Goal: Find specific page/section: Find specific page/section

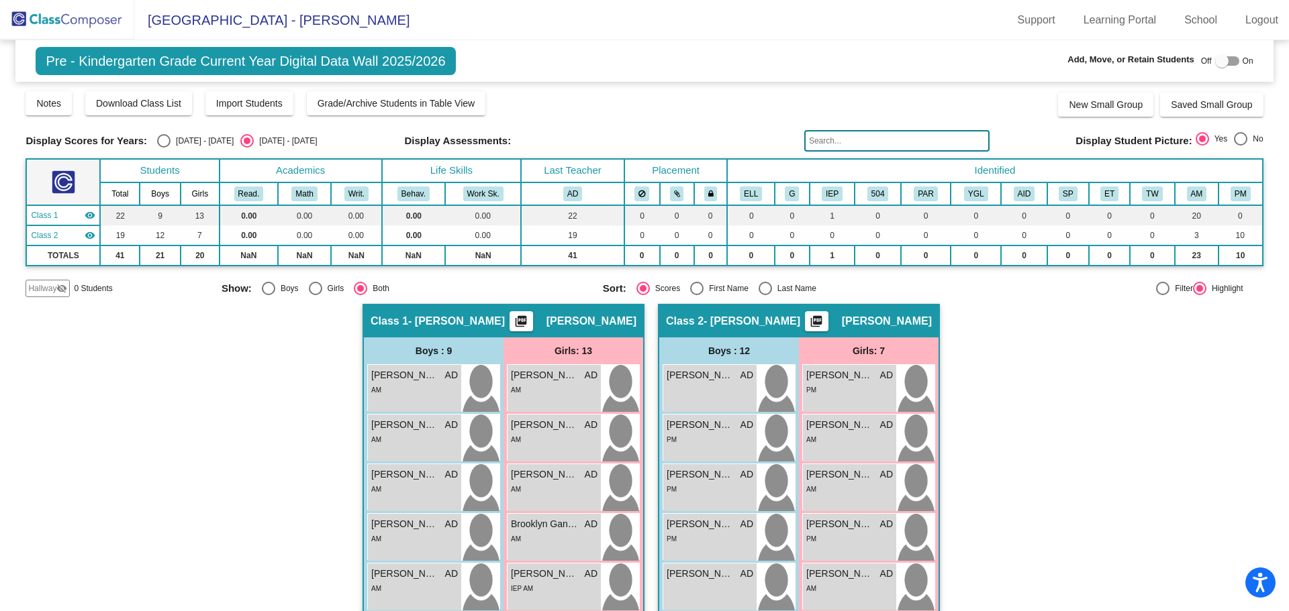
scroll to position [219, 0]
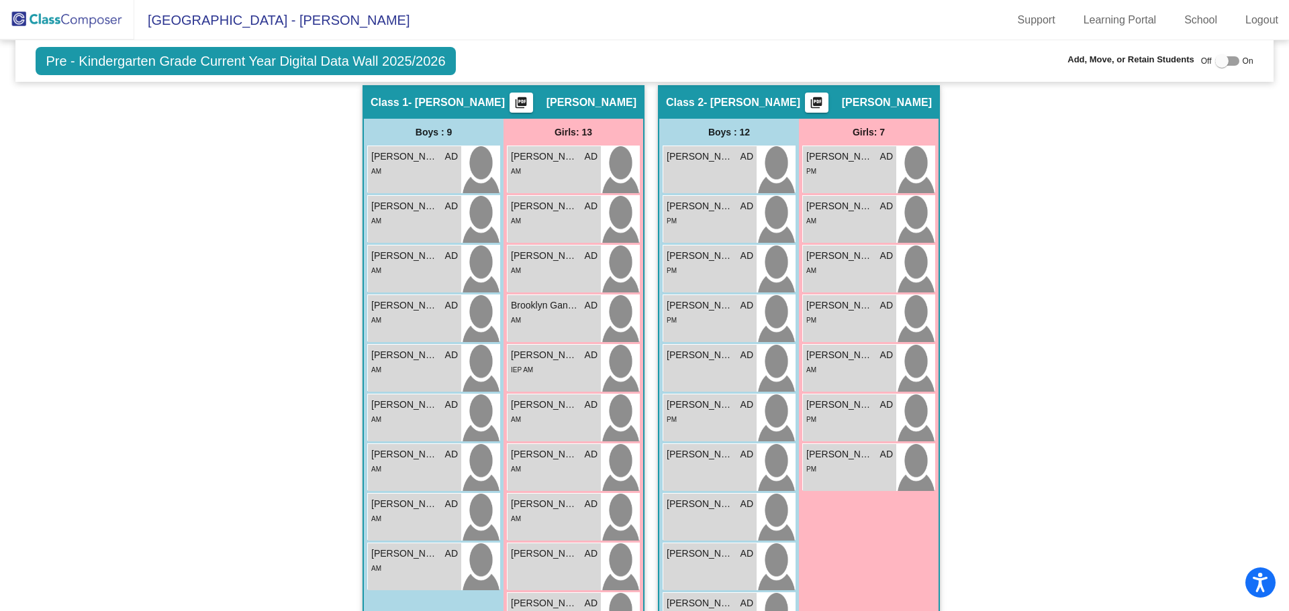
click at [90, 24] on img at bounding box center [67, 20] width 134 height 40
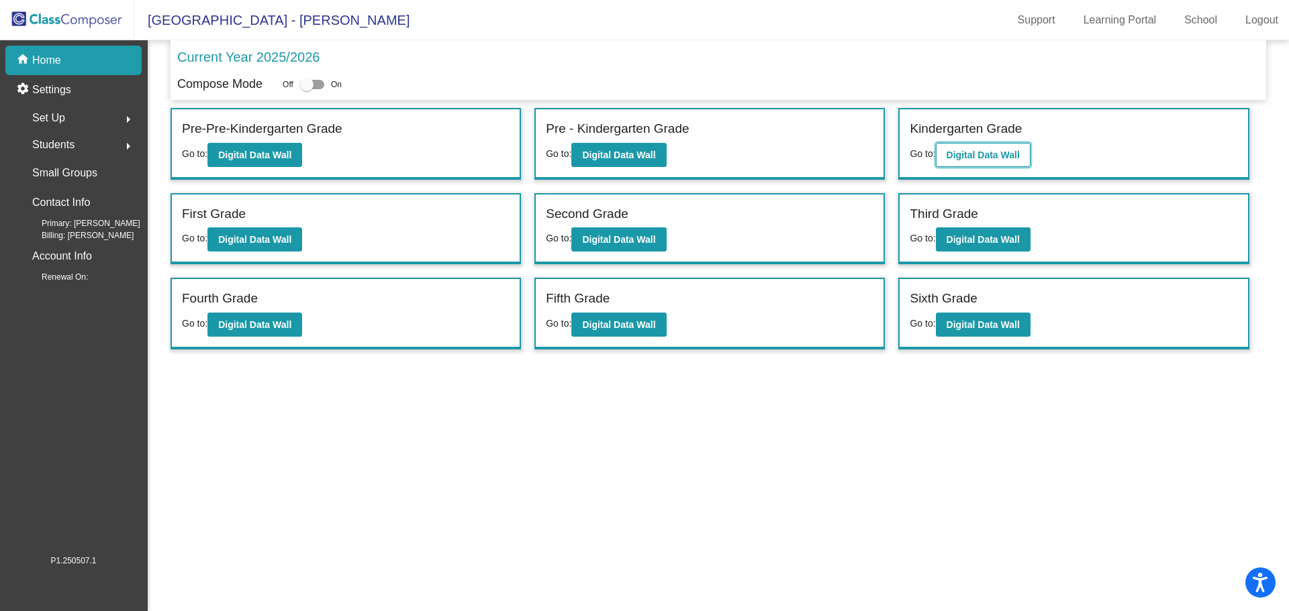
click at [974, 153] on b "Digital Data Wall" at bounding box center [982, 155] width 73 height 11
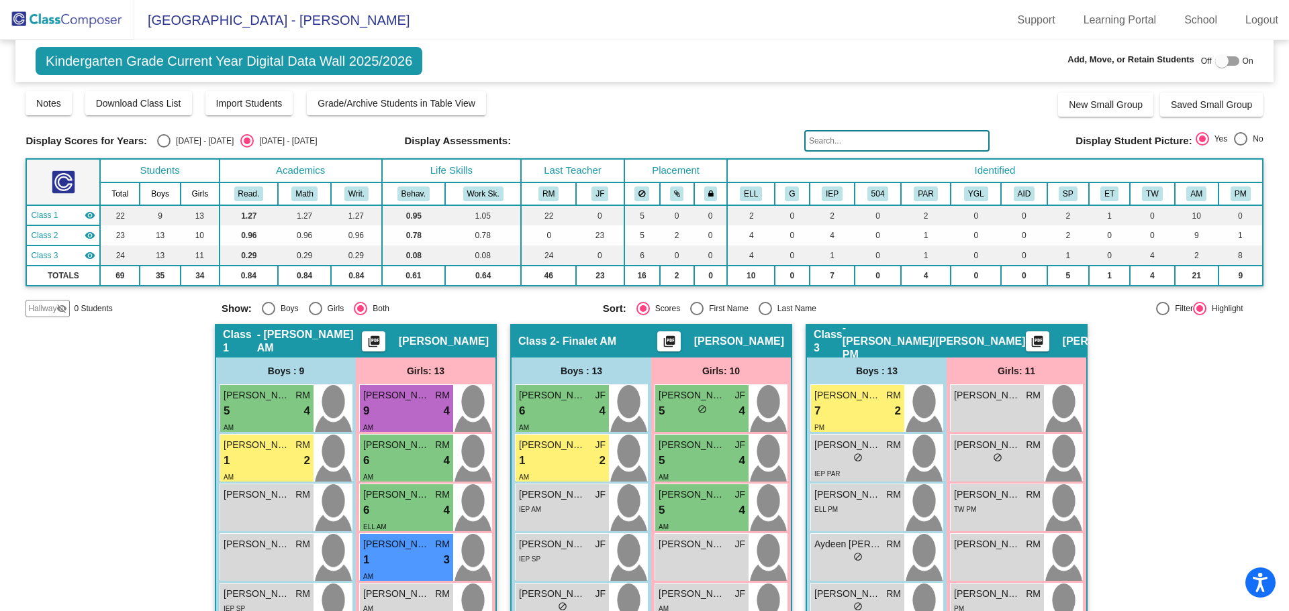
click at [82, 20] on img at bounding box center [67, 20] width 134 height 40
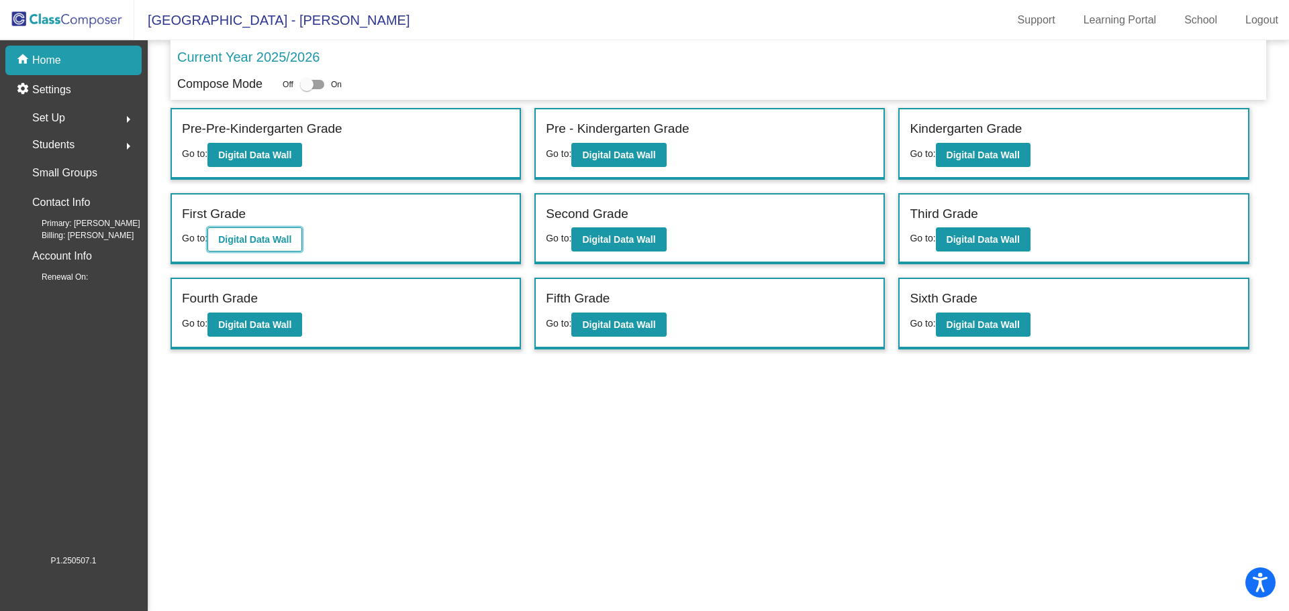
click at [250, 242] on b "Digital Data Wall" at bounding box center [254, 239] width 73 height 11
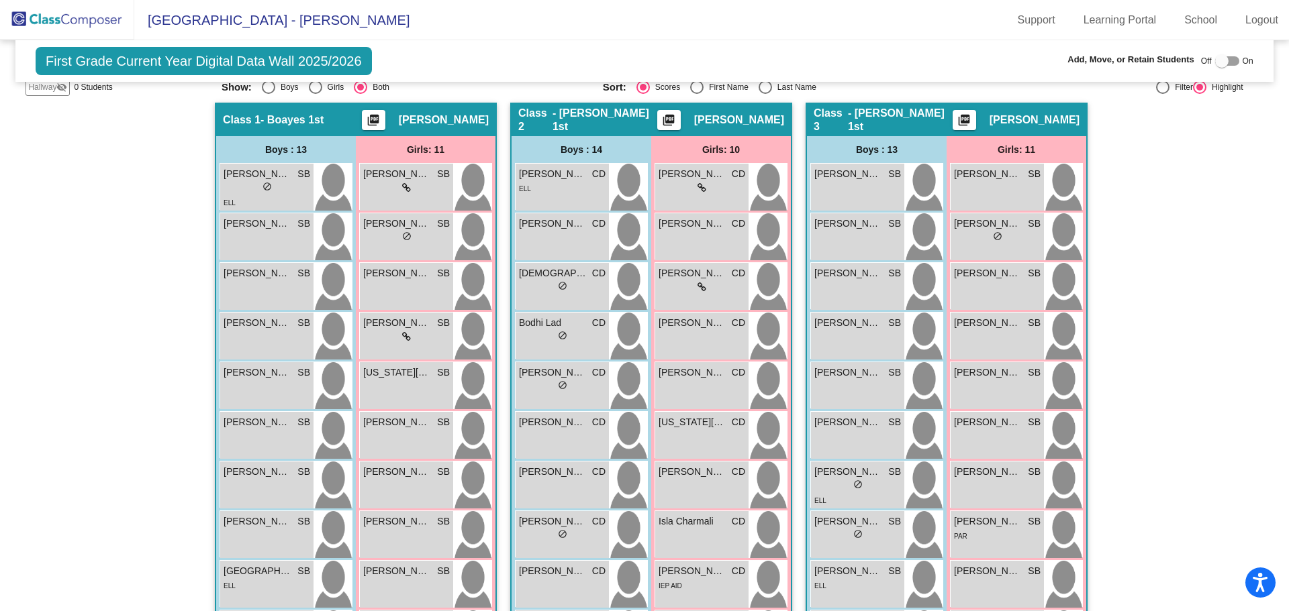
scroll to position [490, 0]
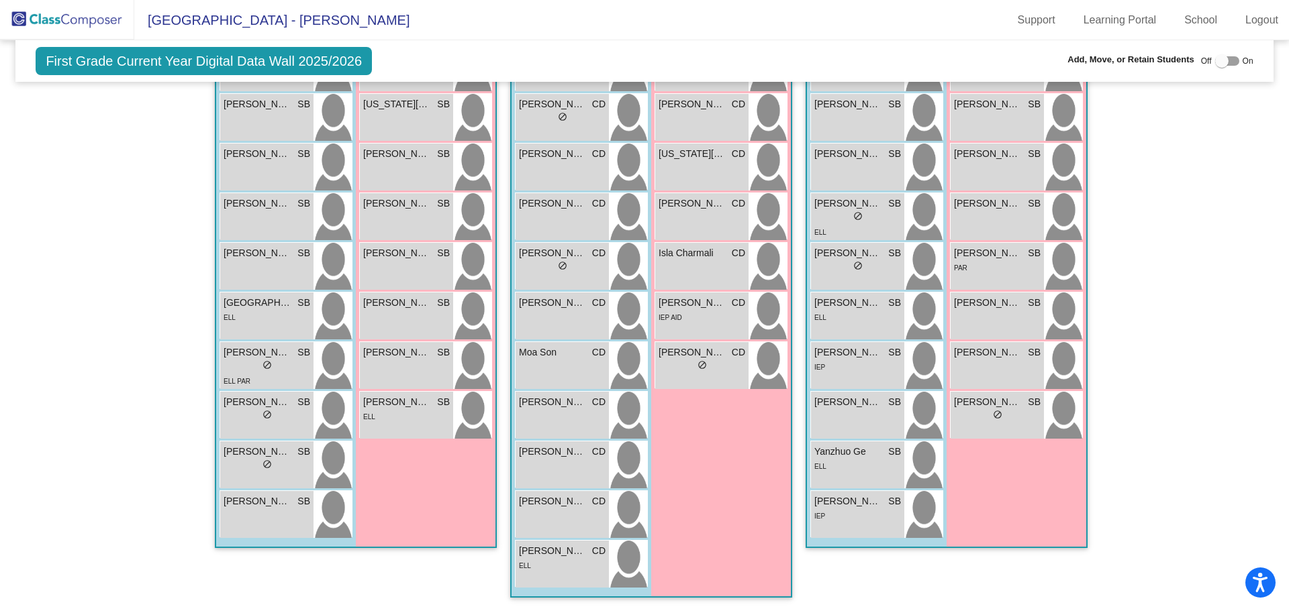
click at [76, 13] on img at bounding box center [67, 20] width 134 height 40
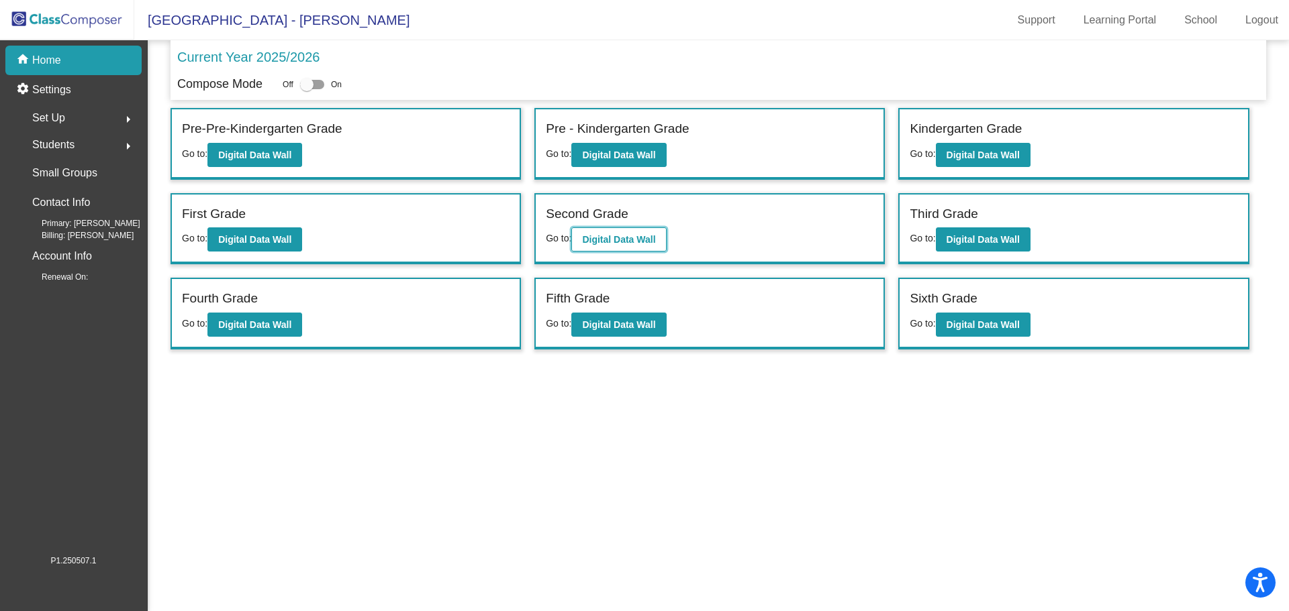
click at [613, 239] on b "Digital Data Wall" at bounding box center [618, 239] width 73 height 11
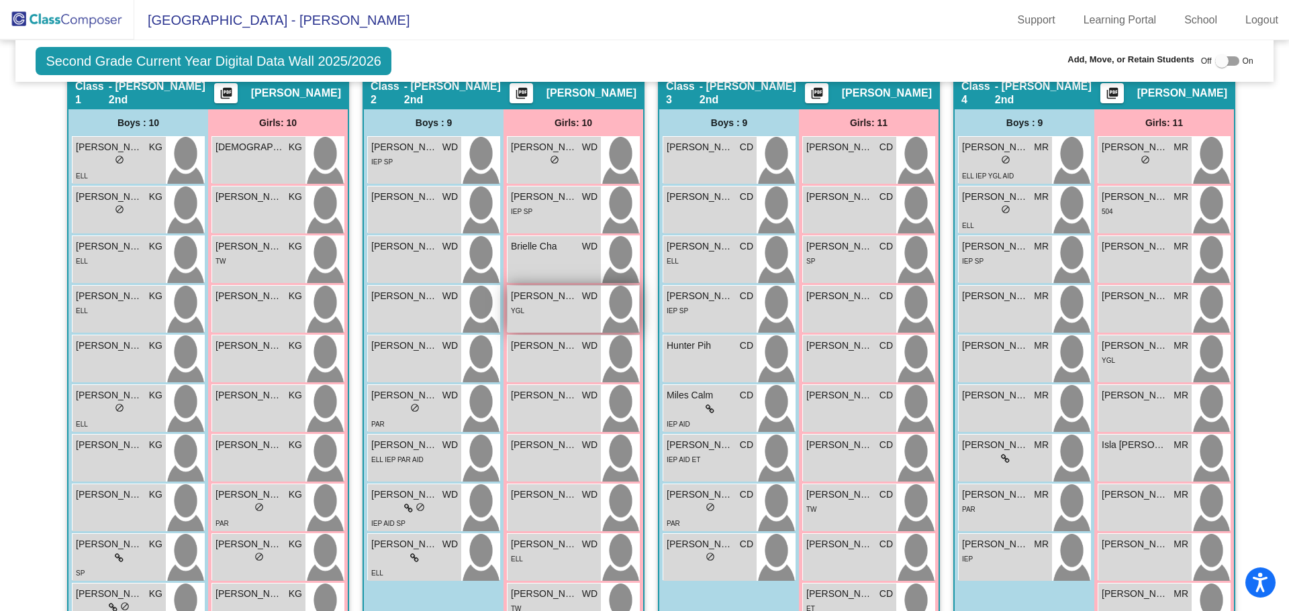
scroll to position [336, 0]
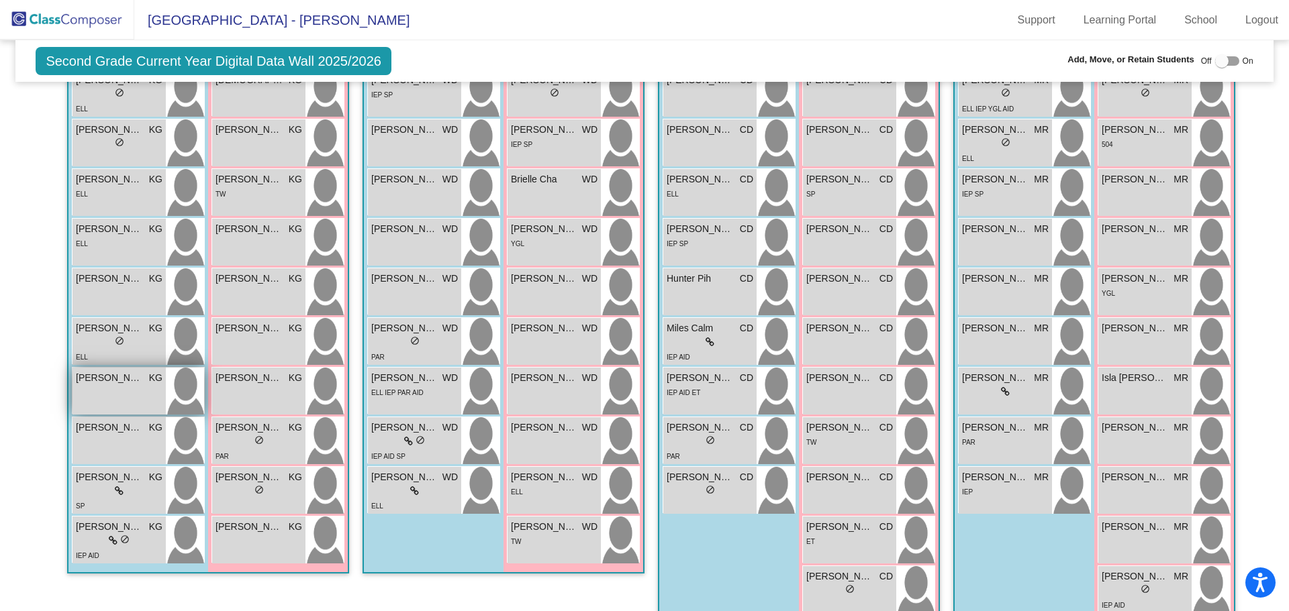
click at [117, 391] on div "[PERSON_NAME] KG lock do_not_disturb_alt" at bounding box center [118, 391] width 93 height 47
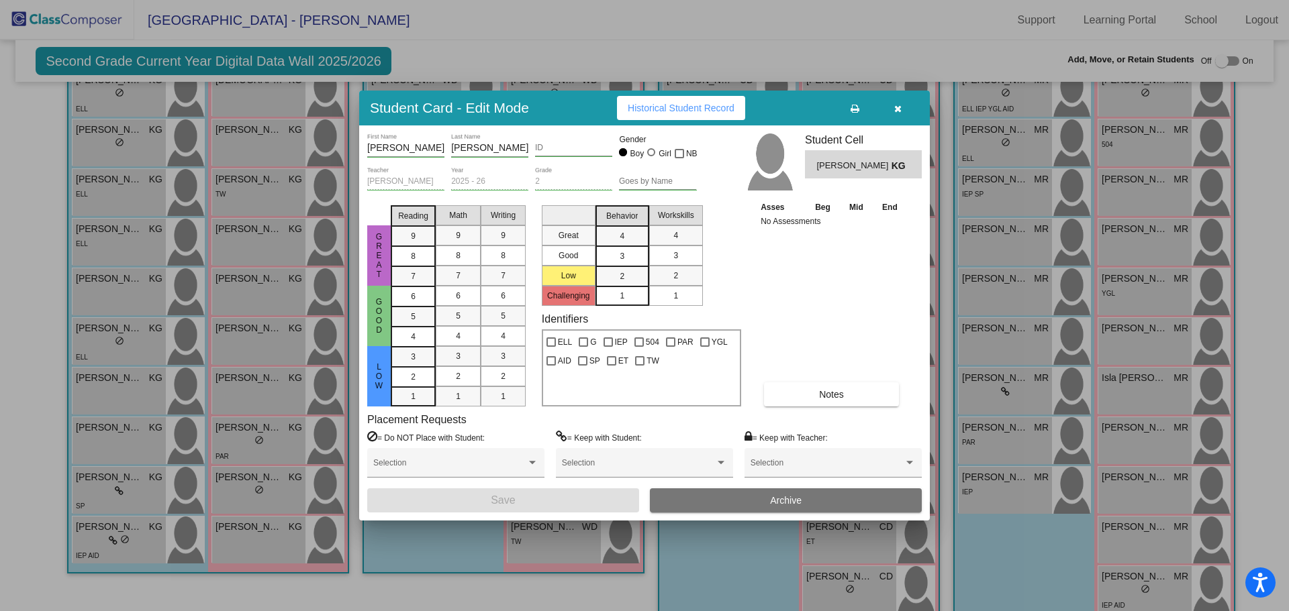
click at [895, 105] on icon "button" at bounding box center [897, 108] width 7 height 9
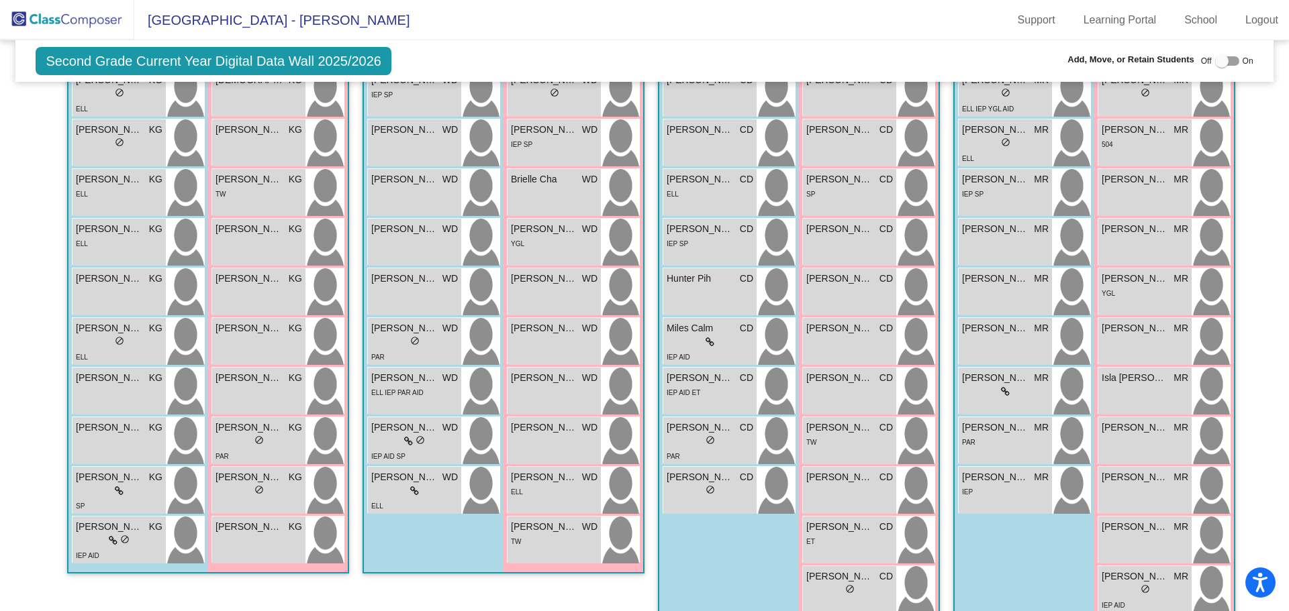
click at [98, 16] on img at bounding box center [67, 20] width 134 height 40
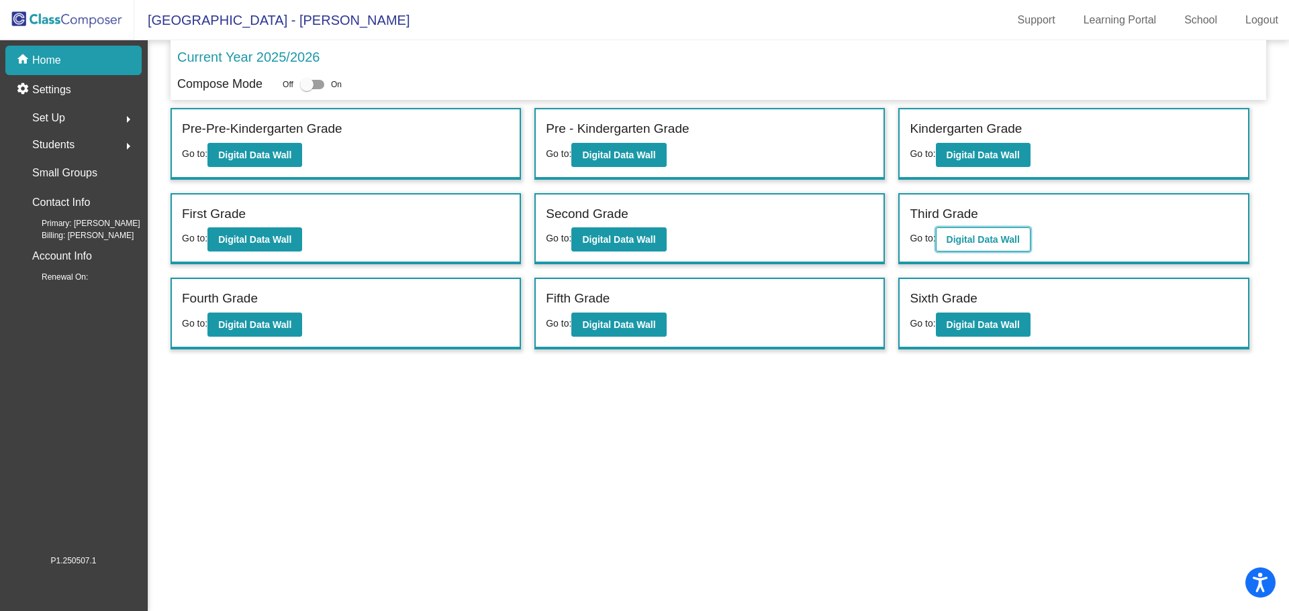
click at [1005, 241] on b "Digital Data Wall" at bounding box center [982, 239] width 73 height 11
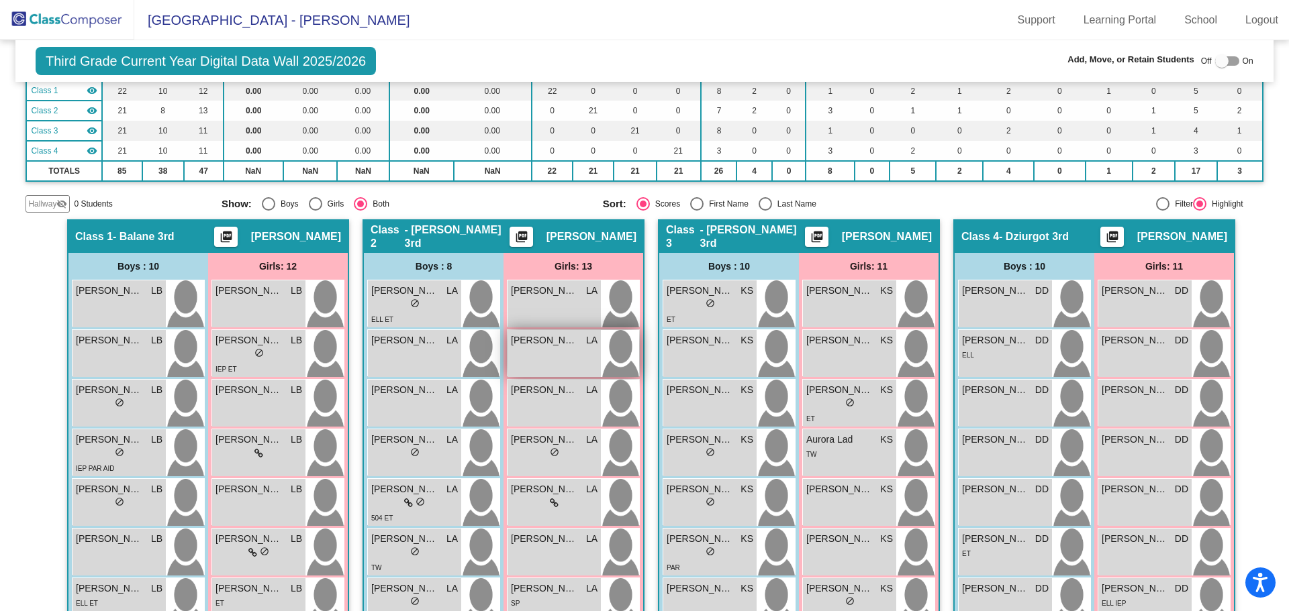
scroll to position [326, 0]
